Goal: Task Accomplishment & Management: Manage account settings

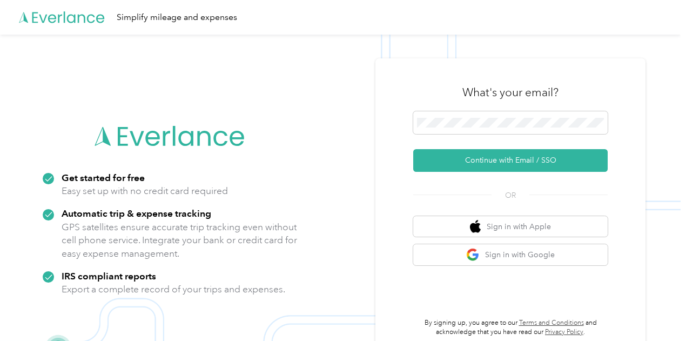
click at [531, 173] on div "What's your email? Continue with Email / SSO OR Sign in with Apple Sign in with…" at bounding box center [510, 204] width 194 height 263
click at [529, 246] on button "Sign in with Google" at bounding box center [510, 254] width 194 height 21
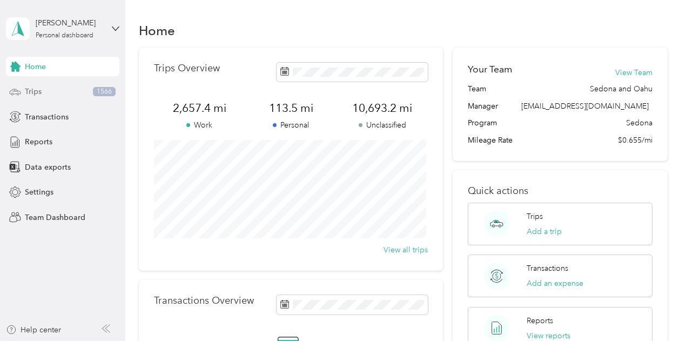
click at [42, 100] on div "Trips 1566" at bounding box center [62, 91] width 113 height 19
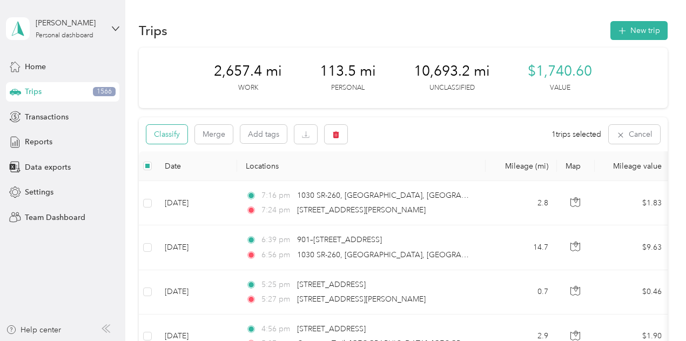
click at [179, 136] on button "Classify" at bounding box center [166, 134] width 41 height 19
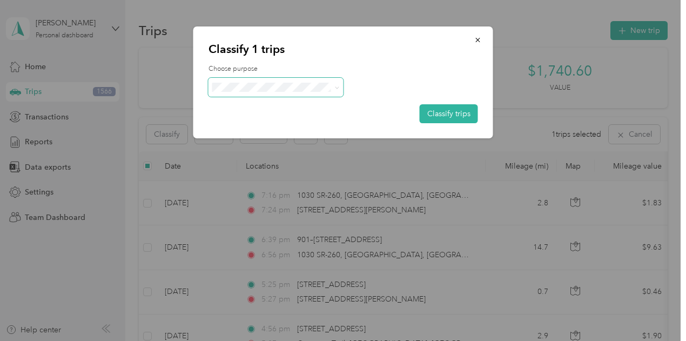
click at [262, 81] on span at bounding box center [275, 87] width 135 height 19
click at [274, 105] on span "AvantStay" at bounding box center [285, 100] width 100 height 11
click at [474, 42] on icon "button" at bounding box center [478, 40] width 8 height 8
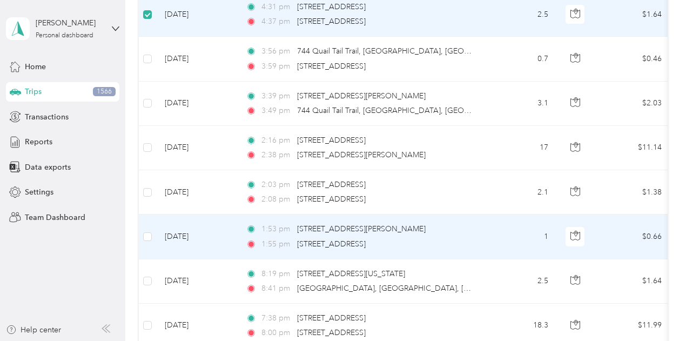
scroll to position [306, 0]
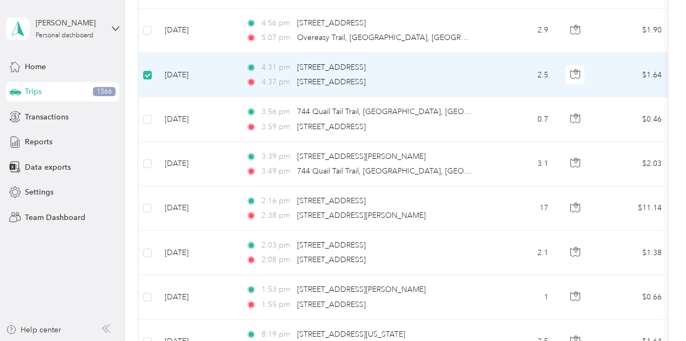
click at [149, 79] on label at bounding box center [147, 75] width 9 height 12
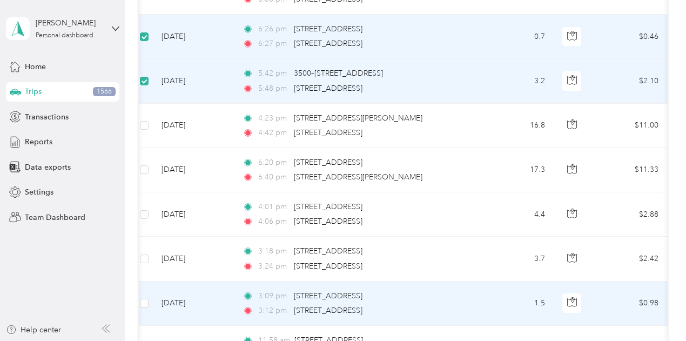
scroll to position [700, 0]
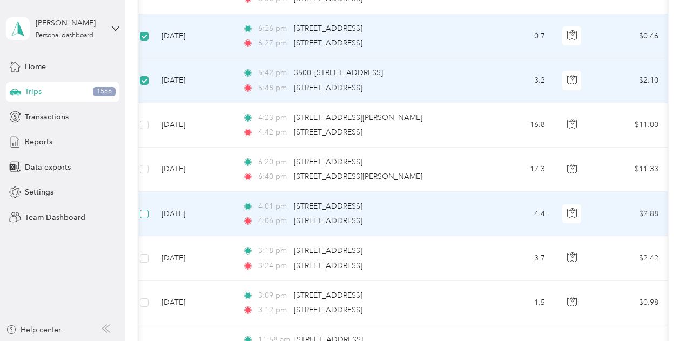
click at [146, 215] on label at bounding box center [144, 214] width 9 height 12
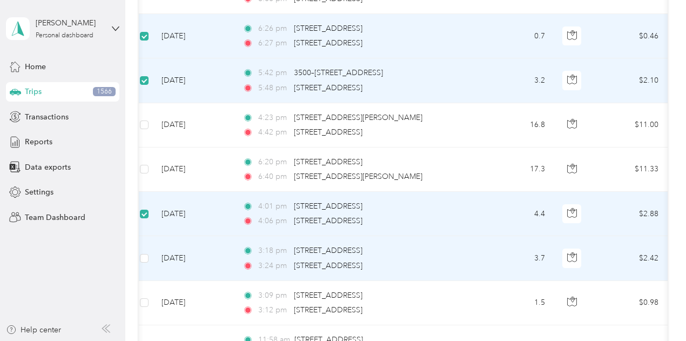
click at [153, 259] on td "[DATE]" at bounding box center [193, 258] width 81 height 44
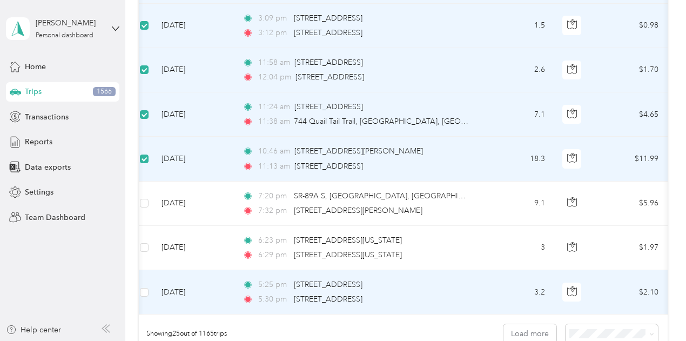
scroll to position [977, 0]
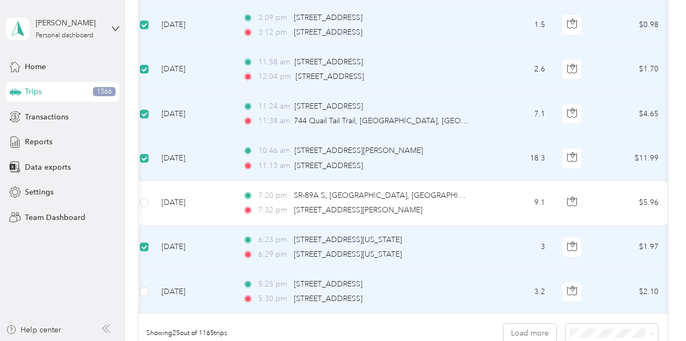
click at [150, 287] on td at bounding box center [144, 291] width 17 height 44
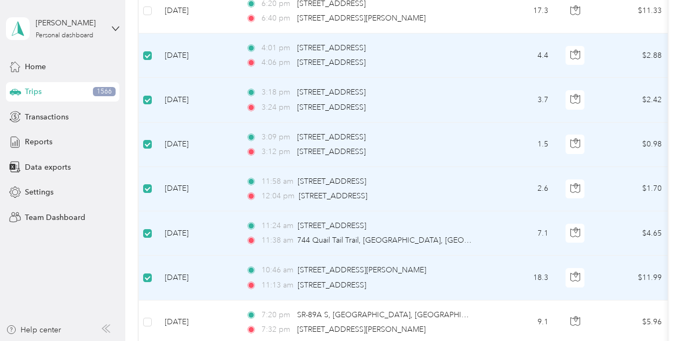
scroll to position [1141, 0]
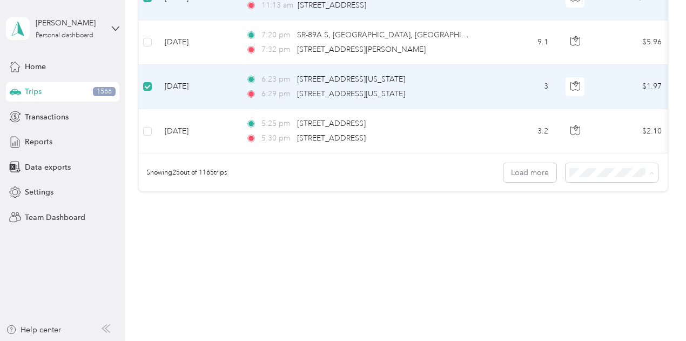
click at [598, 228] on span "100 per load" at bounding box center [592, 230] width 44 height 9
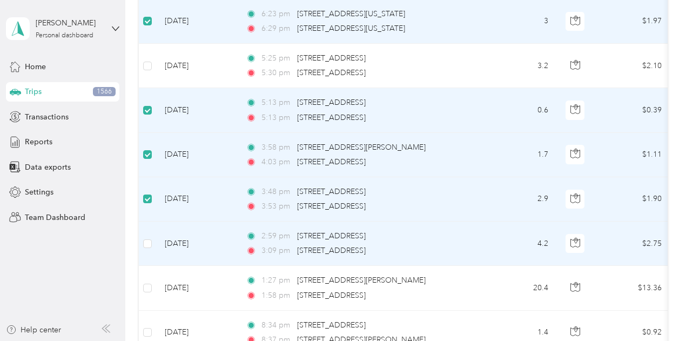
scroll to position [1203, 0]
click at [152, 240] on td at bounding box center [147, 243] width 17 height 44
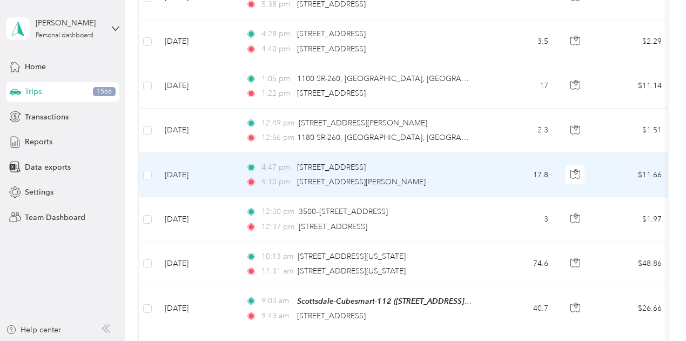
scroll to position [2515, 0]
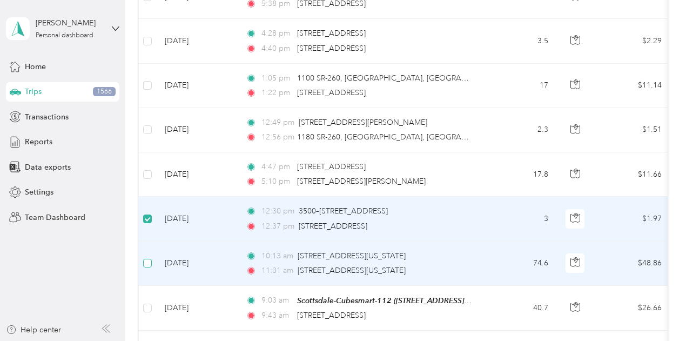
click at [150, 257] on label at bounding box center [147, 263] width 9 height 12
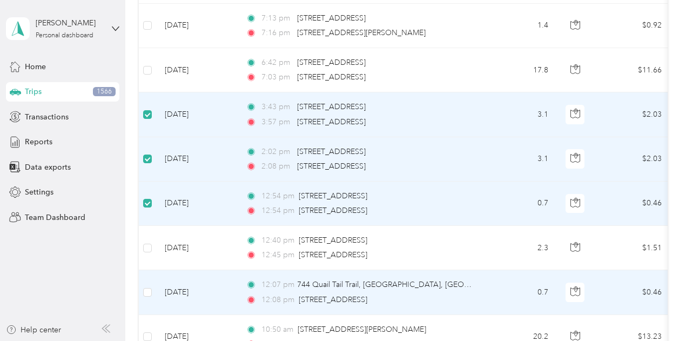
scroll to position [3155, 0]
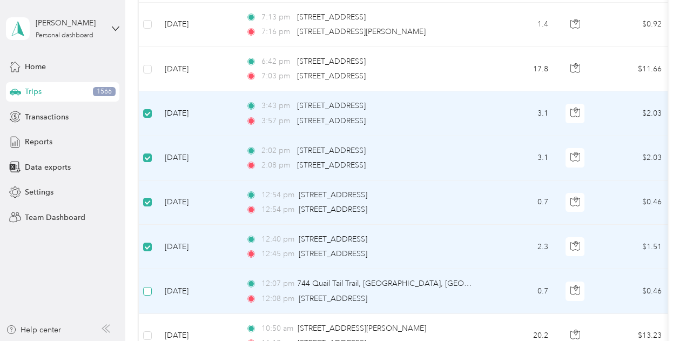
click at [150, 285] on label at bounding box center [147, 291] width 9 height 12
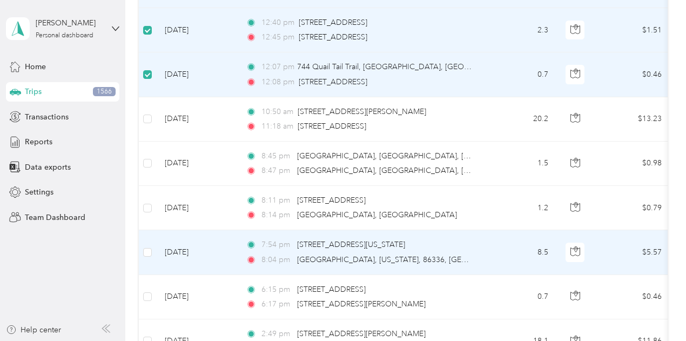
scroll to position [3372, 0]
click at [153, 237] on td at bounding box center [147, 251] width 17 height 44
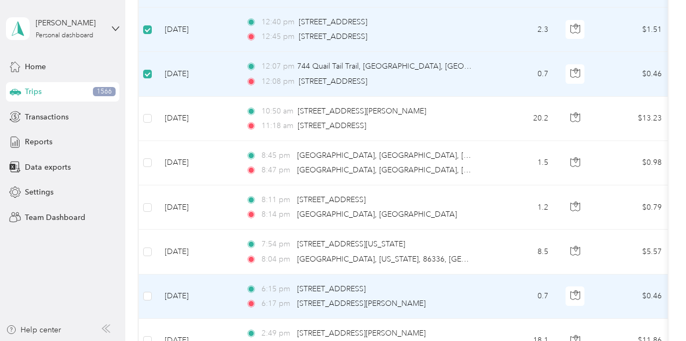
click at [149, 274] on td at bounding box center [147, 296] width 17 height 44
click at [148, 274] on td at bounding box center [147, 296] width 17 height 44
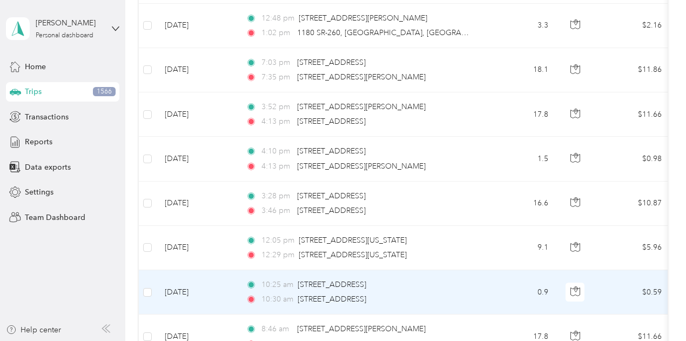
scroll to position [4000, 0]
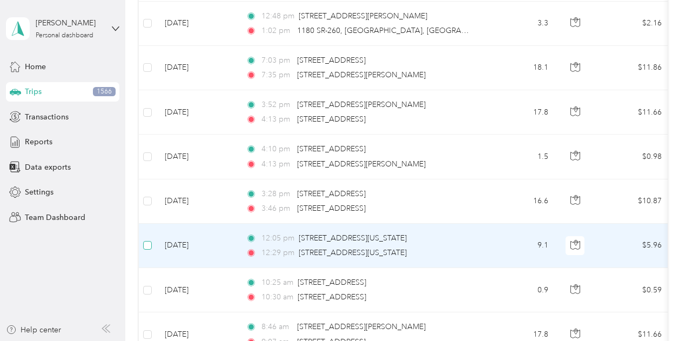
click at [145, 239] on label at bounding box center [147, 245] width 9 height 12
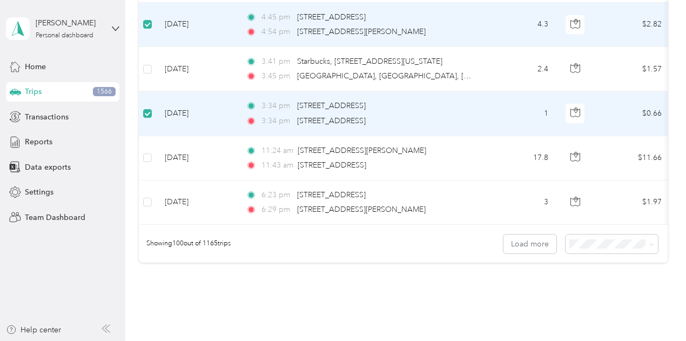
scroll to position [4400, 0]
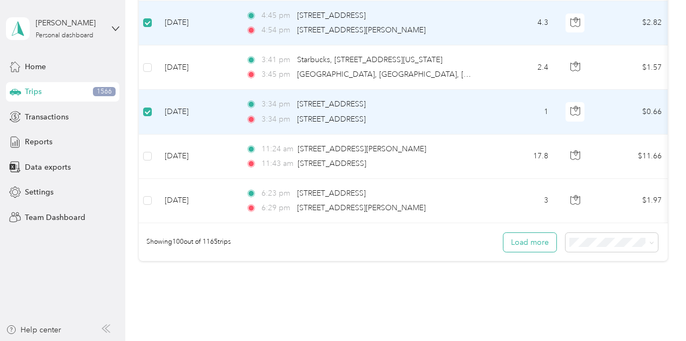
click at [527, 233] on button "Load more" at bounding box center [529, 242] width 53 height 19
click at [528, 235] on button "Load more" at bounding box center [529, 242] width 53 height 19
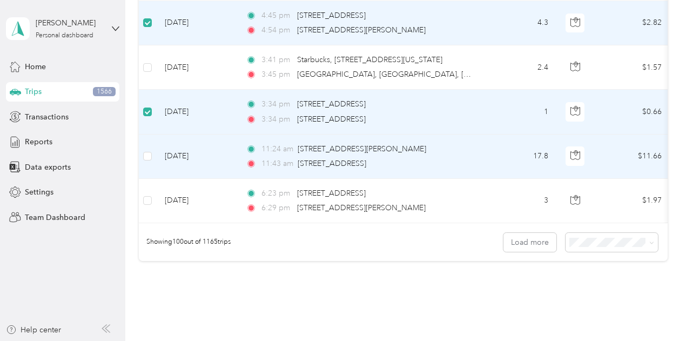
scroll to position [4458, 0]
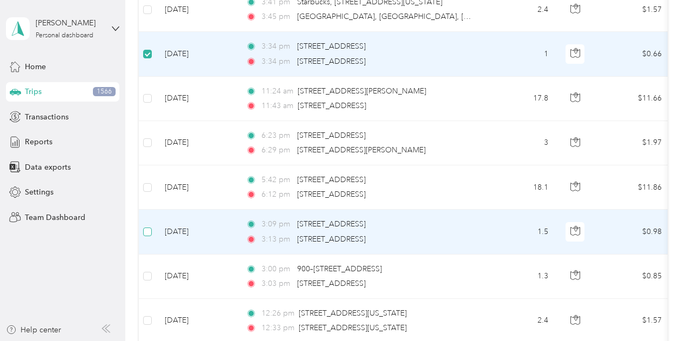
click at [143, 226] on label at bounding box center [147, 232] width 9 height 12
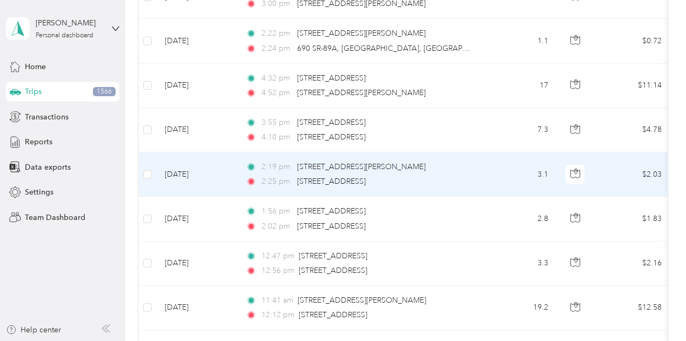
scroll to position [5537, 0]
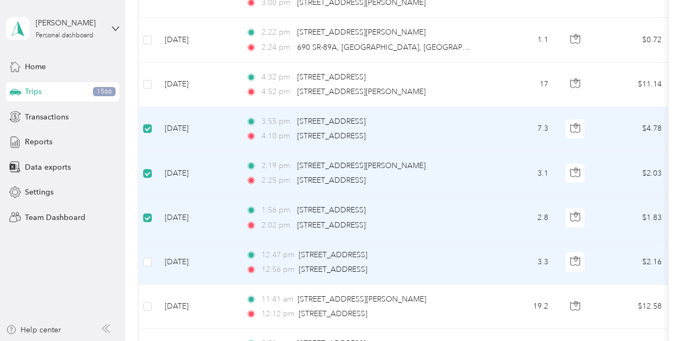
click at [152, 244] on td at bounding box center [147, 262] width 17 height 44
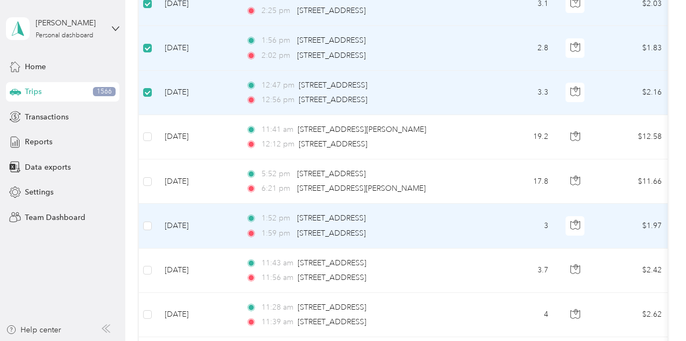
scroll to position [5707, 0]
click at [147, 220] on label at bounding box center [147, 226] width 9 height 12
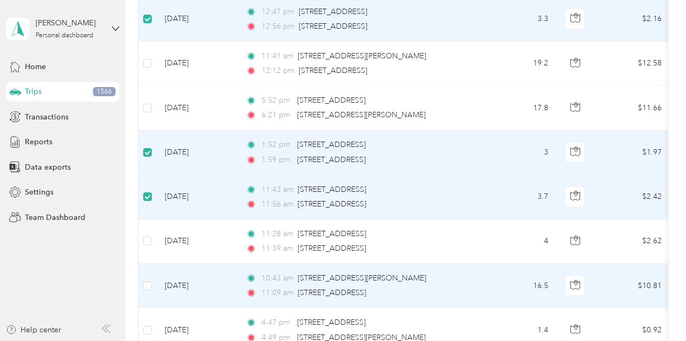
scroll to position [5783, 0]
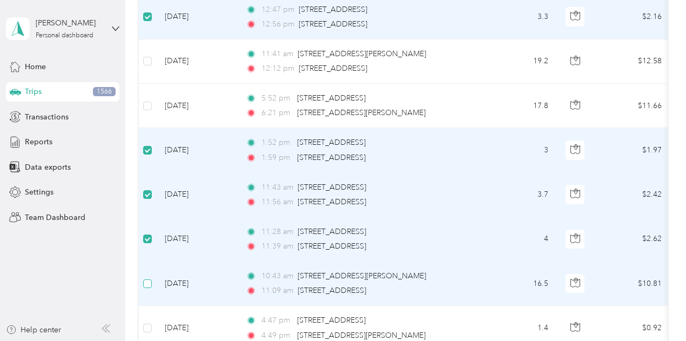
click at [151, 278] on label at bounding box center [147, 284] width 9 height 12
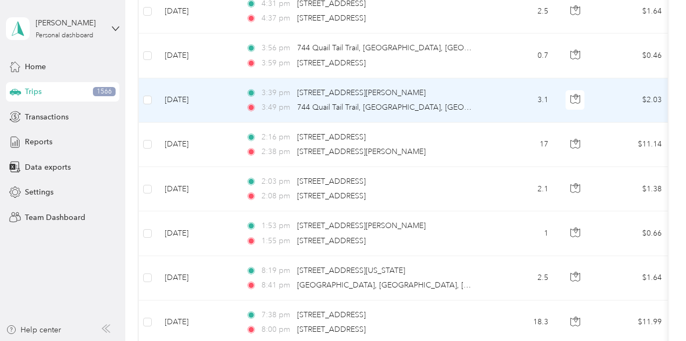
scroll to position [0, 0]
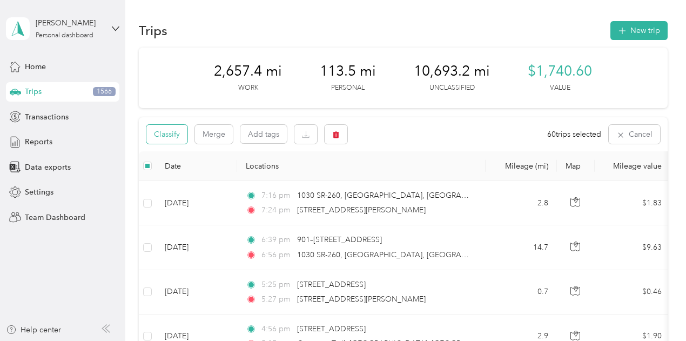
click at [174, 133] on button "Classify" at bounding box center [166, 134] width 41 height 19
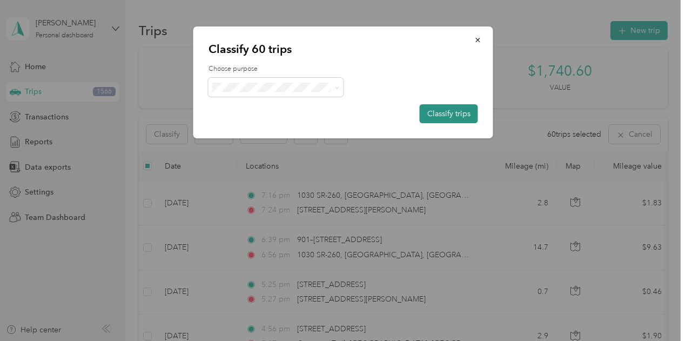
click at [453, 118] on button "Classify trips" at bounding box center [449, 113] width 58 height 19
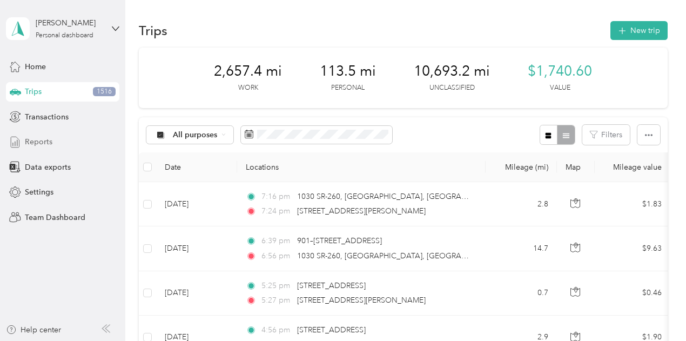
click at [40, 145] on span "Reports" at bounding box center [39, 141] width 28 height 11
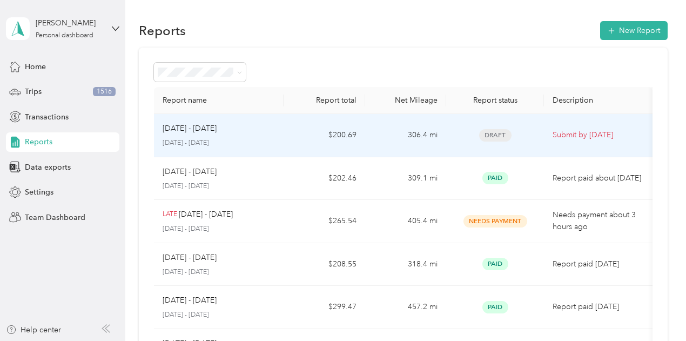
click at [390, 136] on td "306.4 mi" at bounding box center [405, 135] width 81 height 43
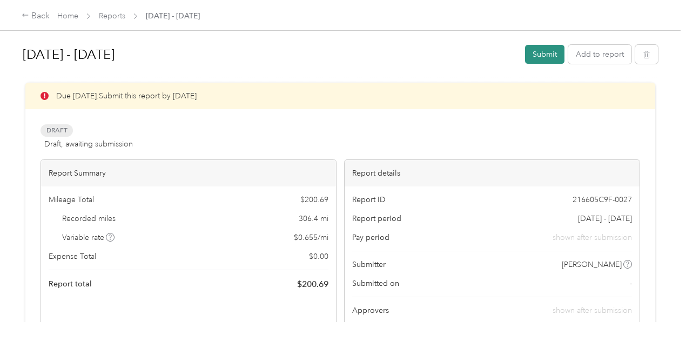
click at [544, 55] on button "Submit" at bounding box center [544, 54] width 39 height 19
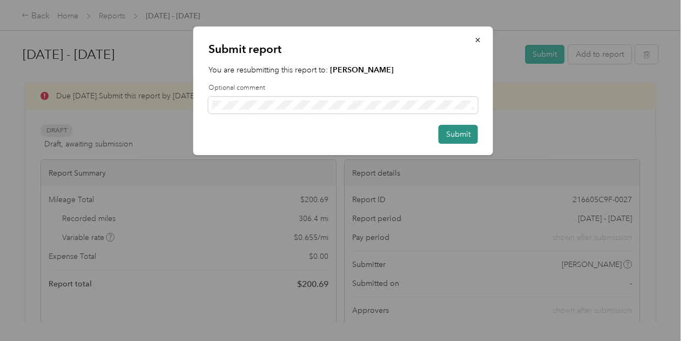
click at [456, 131] on button "Submit" at bounding box center [457, 134] width 39 height 19
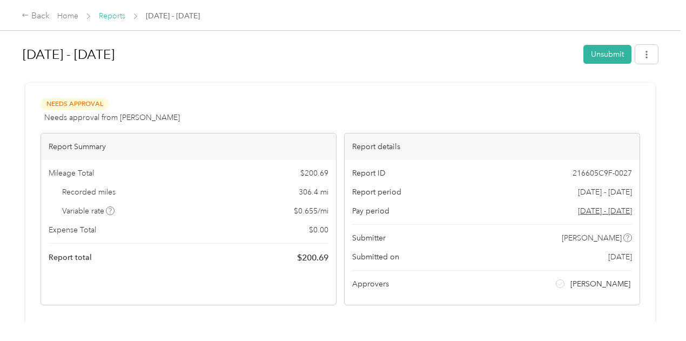
click at [119, 13] on link "Reports" at bounding box center [112, 15] width 26 height 9
